Goal: Transaction & Acquisition: Purchase product/service

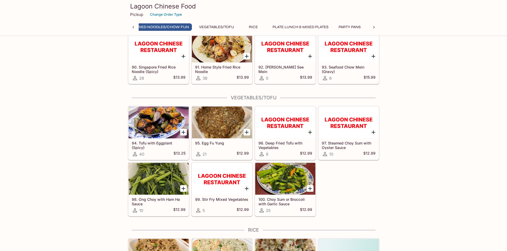
scroll to position [0, 354]
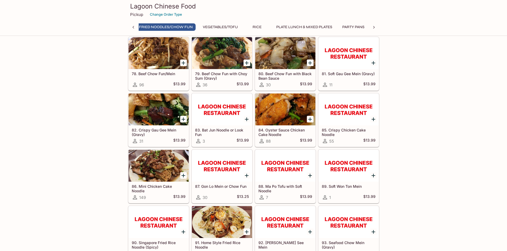
click at [319, 27] on button "Plate Lunch & Mixed Plates" at bounding box center [304, 26] width 62 height 7
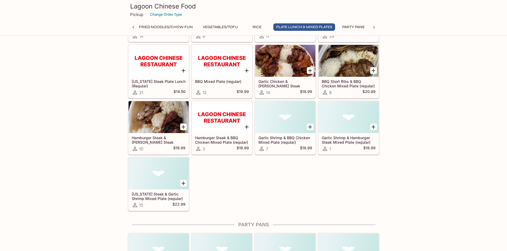
scroll to position [2306, 0]
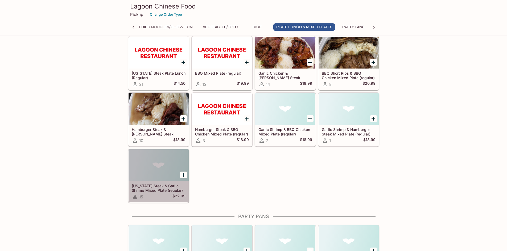
click at [151, 192] on h5 "[US_STATE] Steak & Garlic Shrimp Mixed Plate (regular)" at bounding box center [159, 188] width 54 height 9
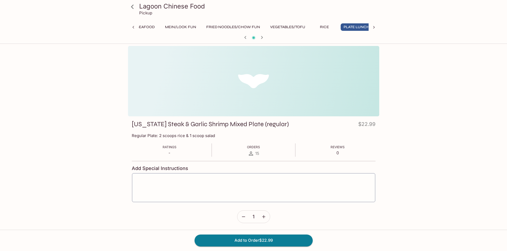
scroll to position [0, 325]
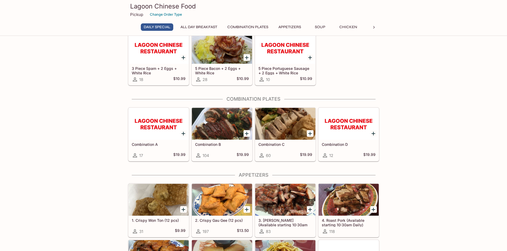
scroll to position [108, 0]
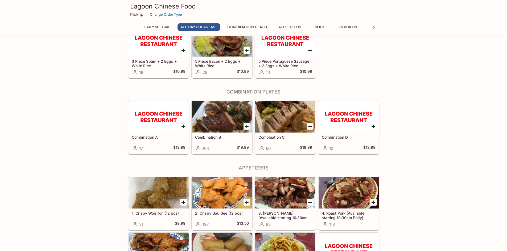
click at [149, 136] on h5 "Combination A" at bounding box center [159, 137] width 54 height 5
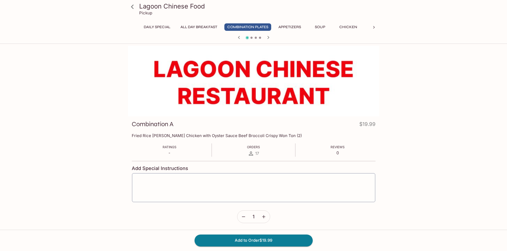
scroll to position [108, 0]
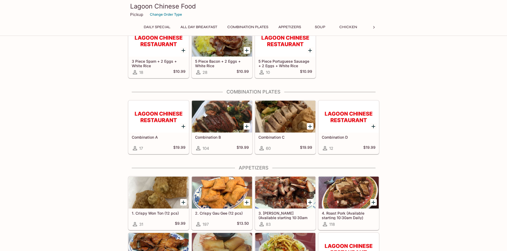
click at [218, 132] on div at bounding box center [222, 117] width 60 height 32
